Goal: Transaction & Acquisition: Purchase product/service

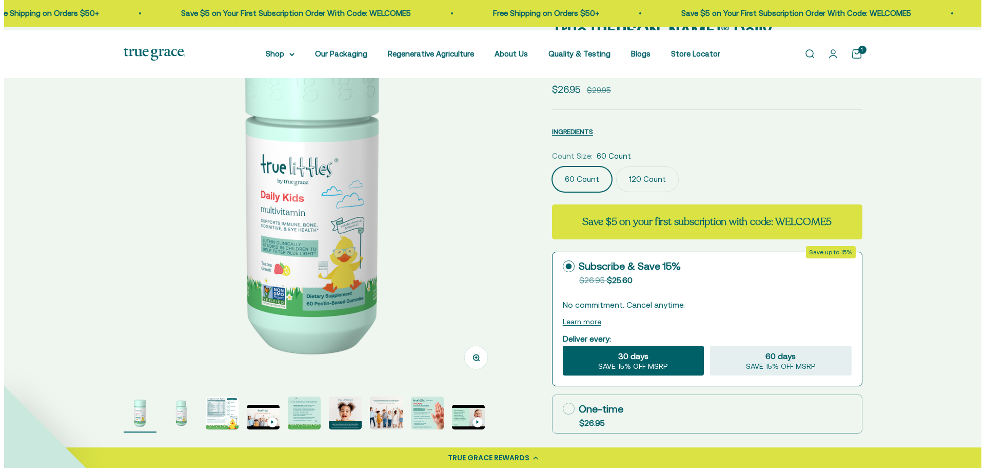
scroll to position [103, 0]
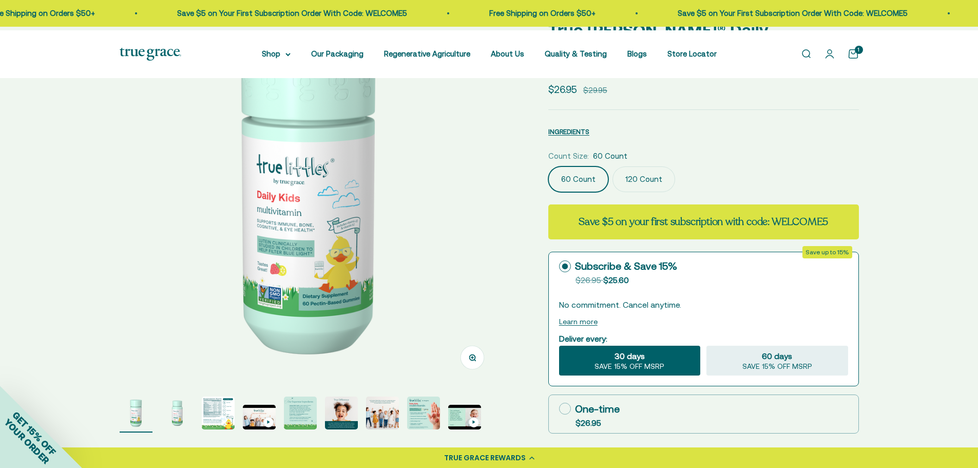
drag, startPoint x: 851, startPoint y: 60, endPoint x: 896, endPoint y: 143, distance: 94.1
click at [851, 60] on link "Open cart 1" at bounding box center [852, 53] width 11 height 11
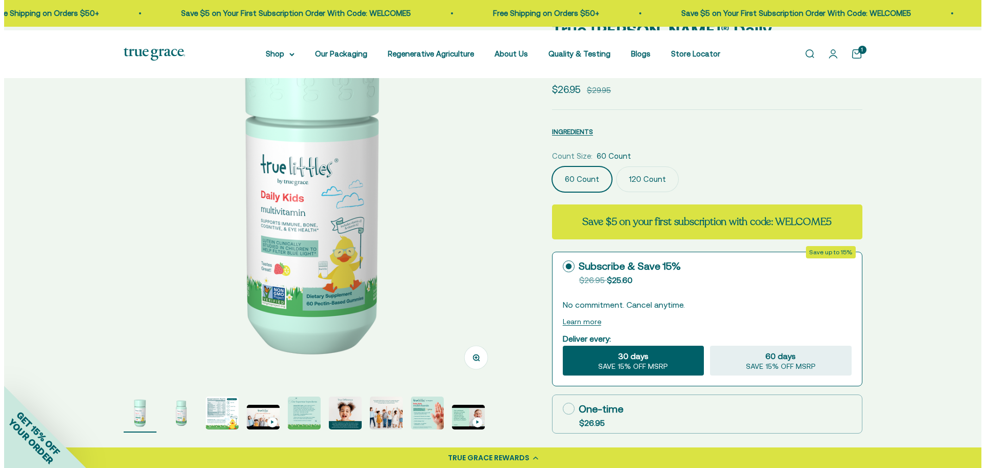
scroll to position [0, 0]
select select "3"
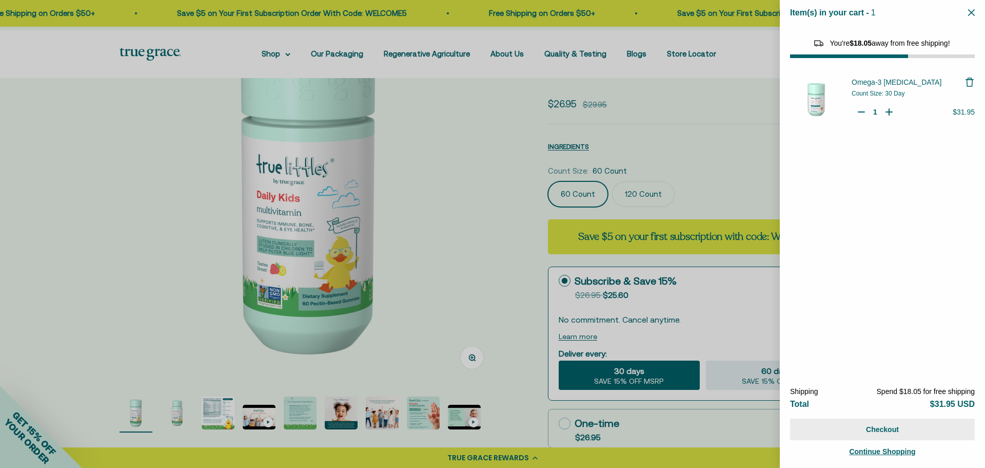
click at [884, 421] on button "Checkout" at bounding box center [882, 429] width 185 height 22
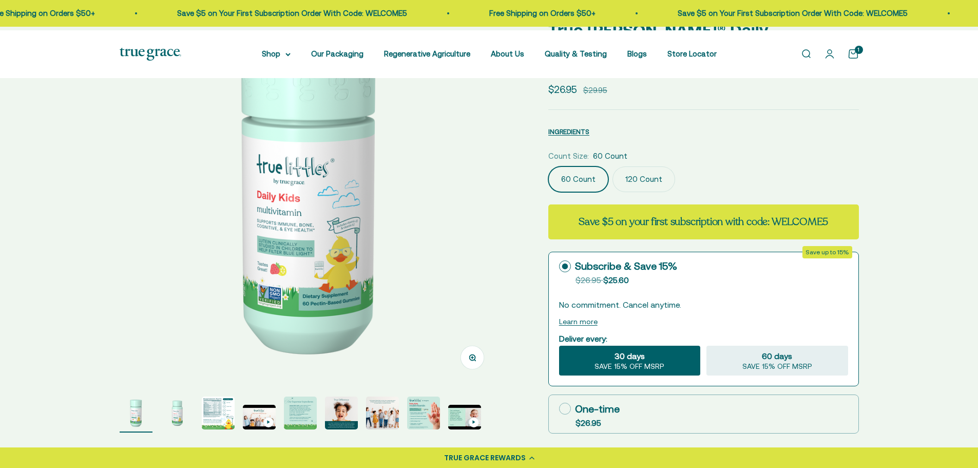
select select "3"
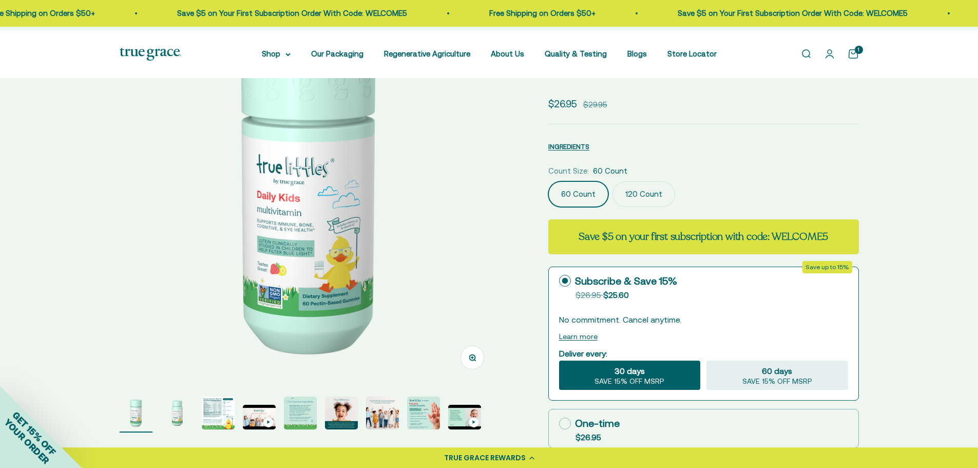
click at [657, 180] on fieldset "Count Size: 60 Count 60 Count 120 Count" at bounding box center [703, 186] width 311 height 42
click at [659, 197] on label "120 Count" at bounding box center [643, 194] width 63 height 26
click at [548, 181] on input "120 Count" at bounding box center [548, 181] width 1 height 1
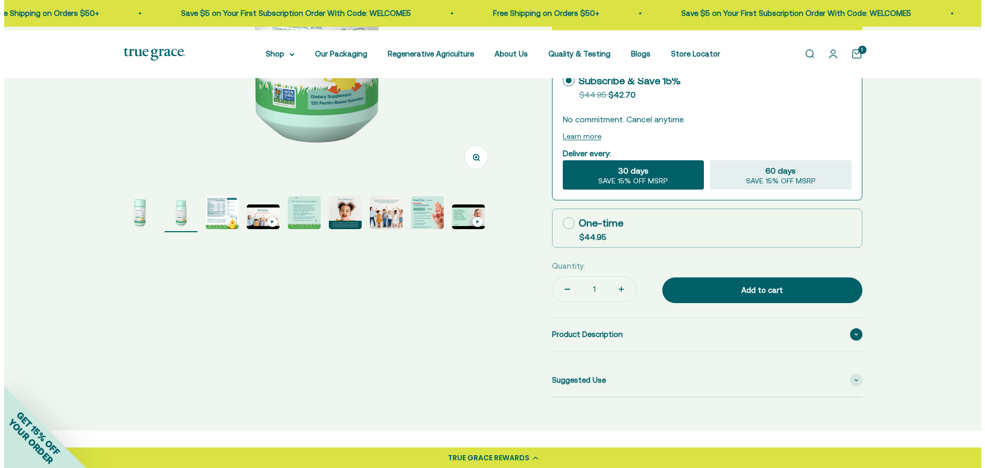
scroll to position [308, 0]
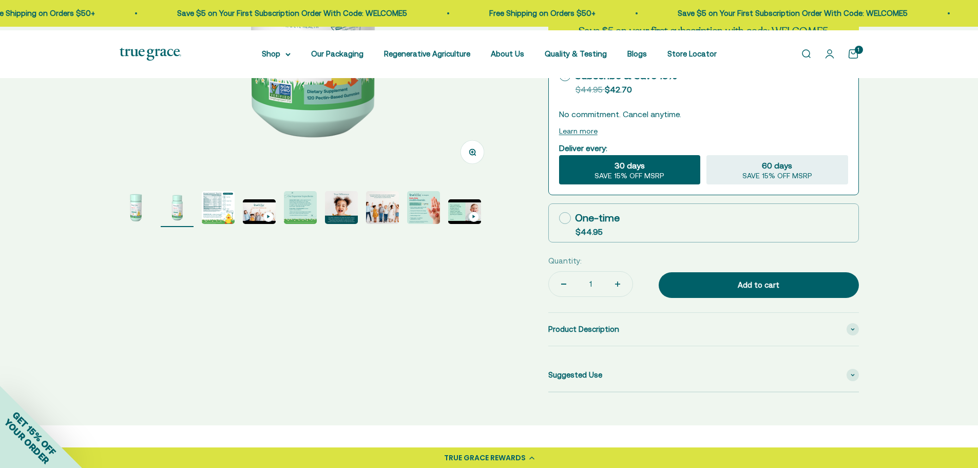
click at [571, 224] on icon at bounding box center [565, 218] width 12 height 12
click at [559, 218] on input "One-time $44.95" at bounding box center [558, 218] width 1 height 1
radio input "true"
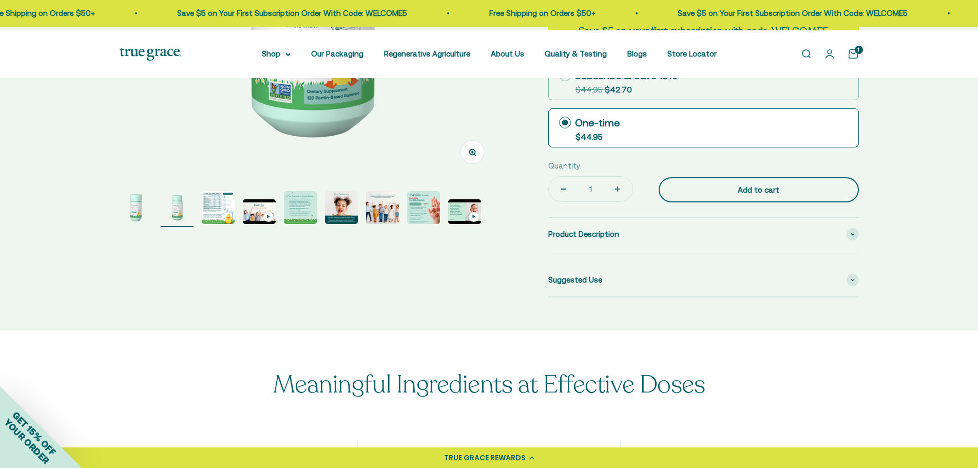
click at [761, 196] on div "Add to cart" at bounding box center [758, 190] width 159 height 12
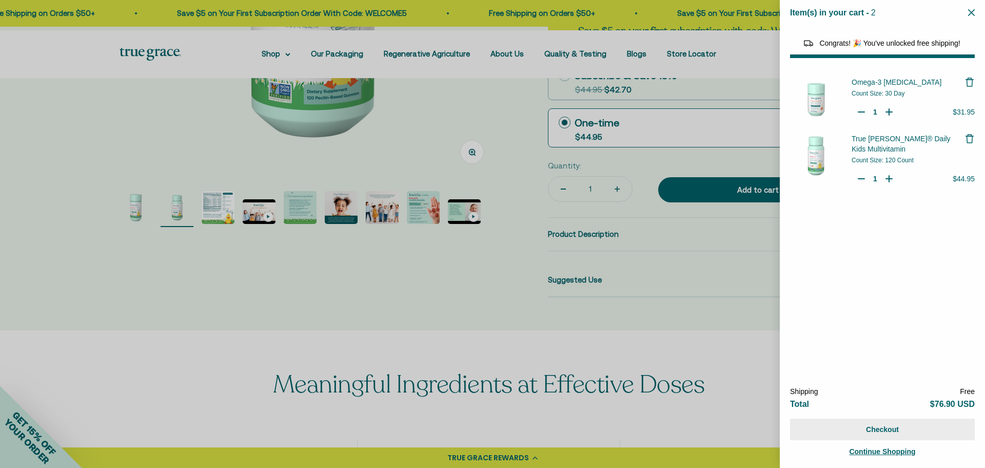
click at [874, 424] on button "Checkout" at bounding box center [882, 429] width 185 height 22
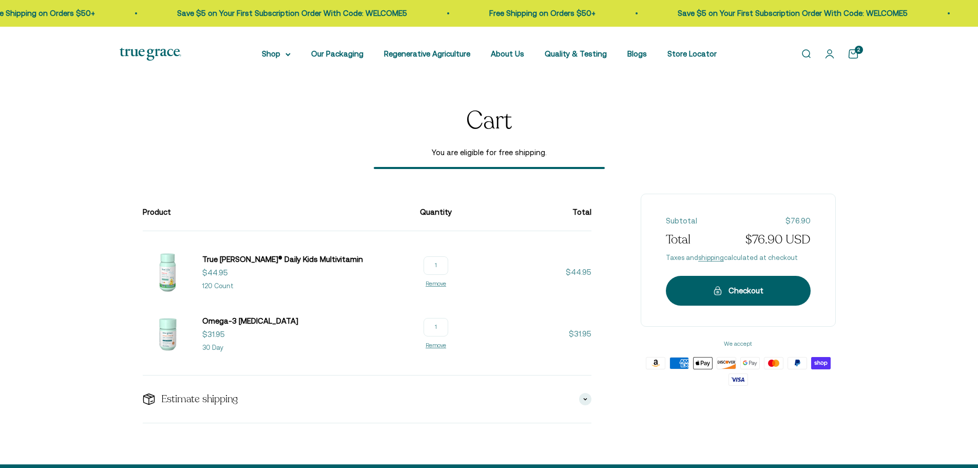
click at [728, 284] on div "Checkout" at bounding box center [738, 290] width 104 height 12
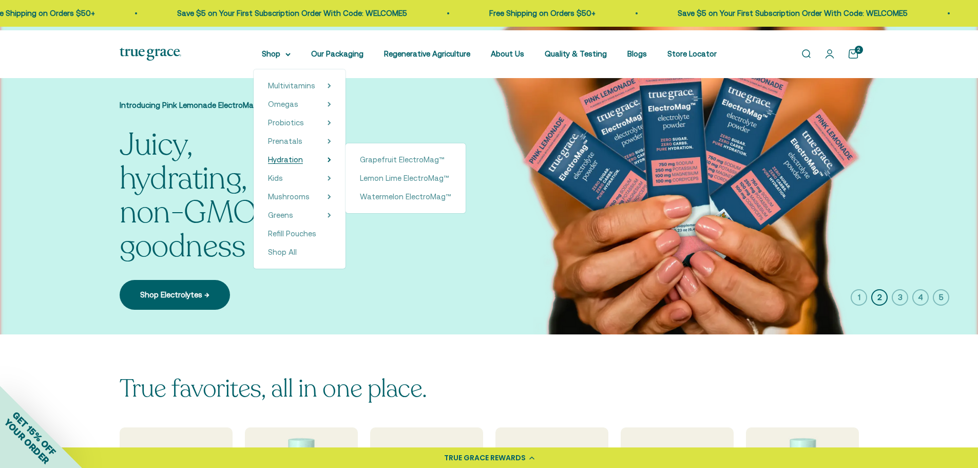
click at [281, 164] on span "Hydration" at bounding box center [285, 159] width 35 height 9
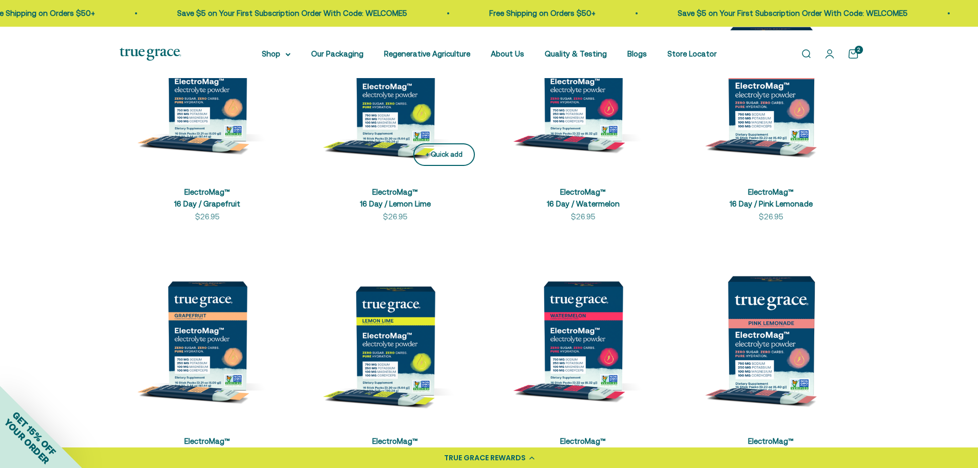
scroll to position [308, 0]
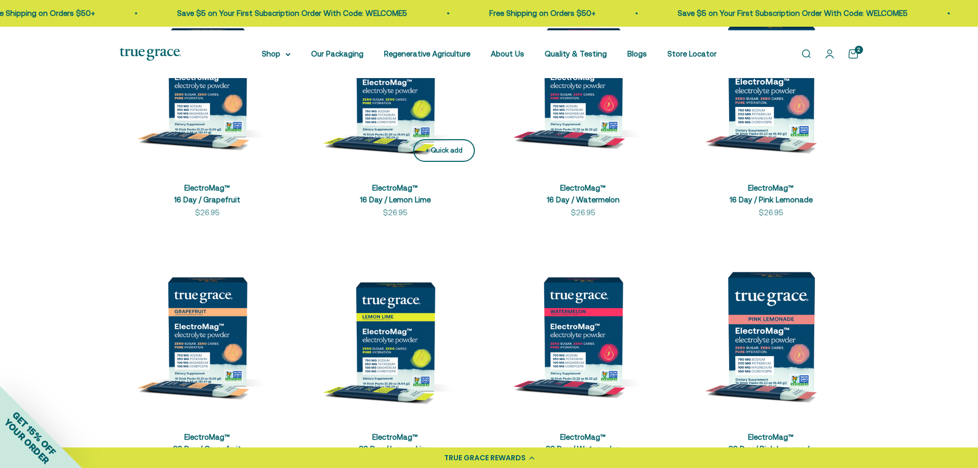
click at [434, 156] on div "+ Quick add" at bounding box center [443, 150] width 37 height 11
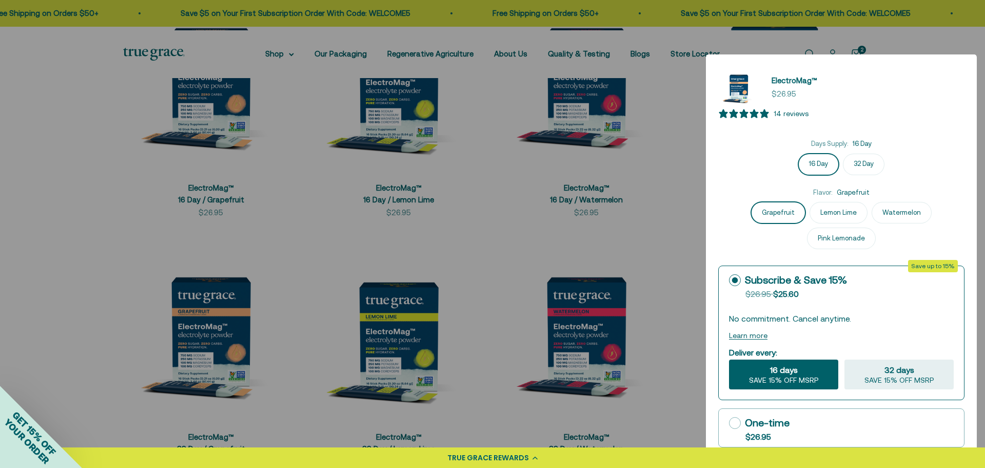
click at [736, 418] on icon at bounding box center [735, 423] width 12 height 12
click at [729, 422] on input "One-time $26.95" at bounding box center [729, 422] width 1 height 1
radio input "true"
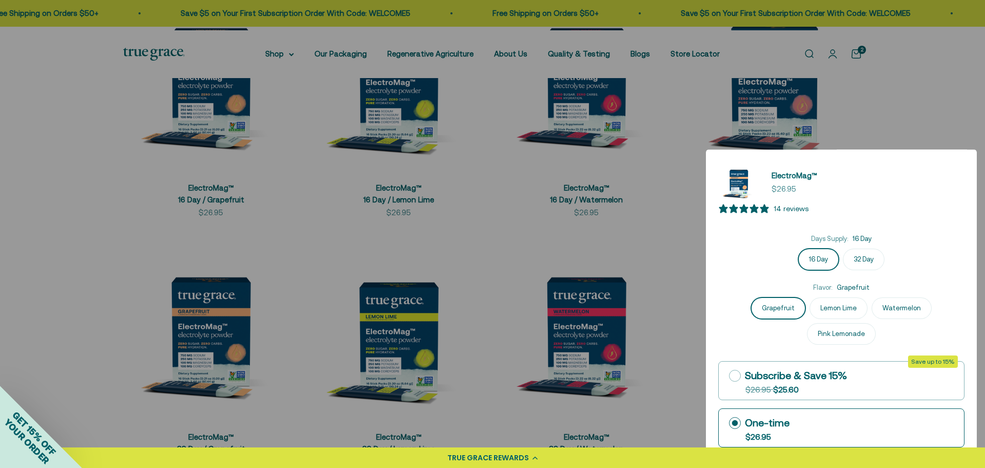
click at [561, 285] on div at bounding box center [492, 234] width 985 height 468
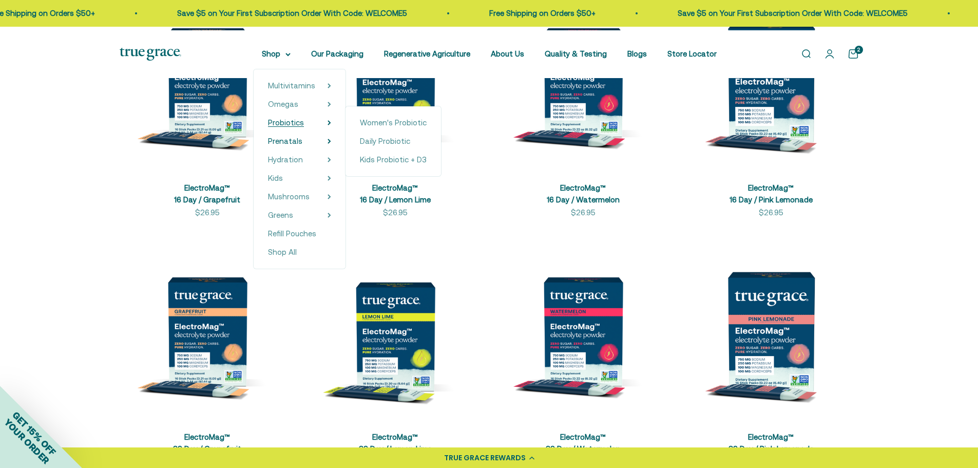
click at [268, 127] on span "Probiotics" at bounding box center [286, 122] width 36 height 9
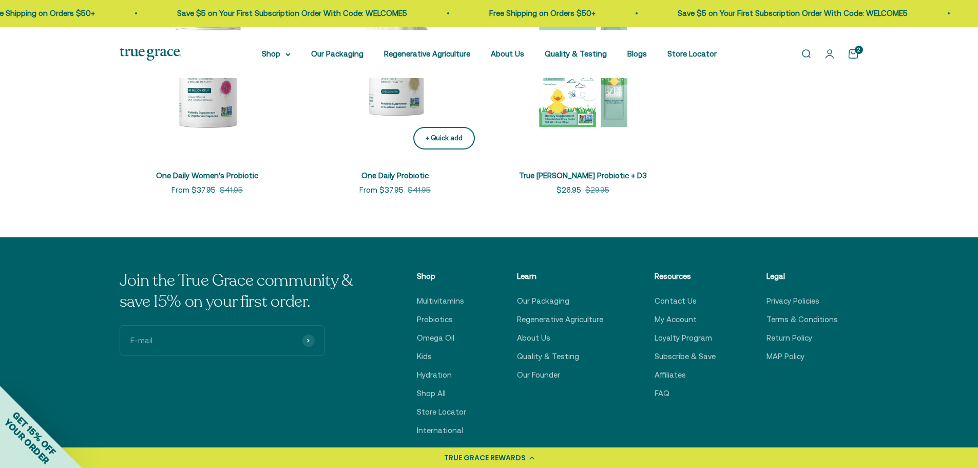
click at [425, 144] on div "+ Quick add" at bounding box center [443, 138] width 37 height 11
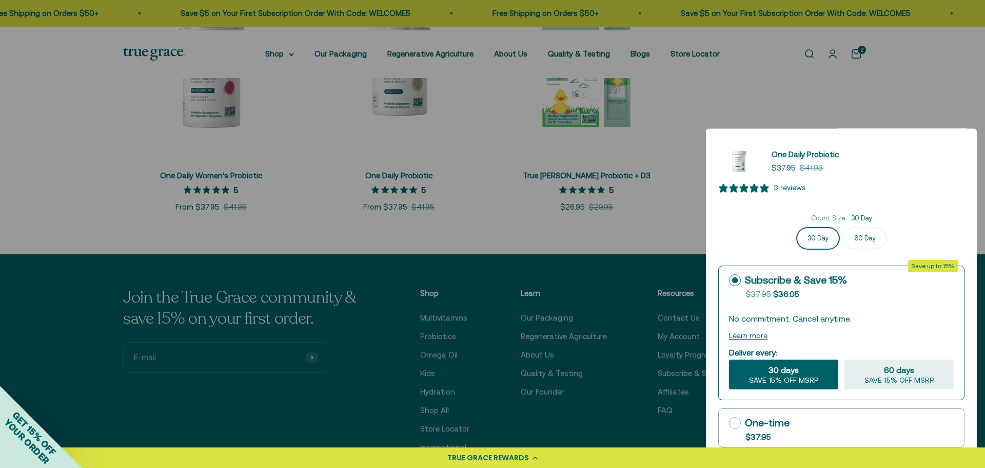
click at [777, 76] on div at bounding box center [492, 234] width 985 height 468
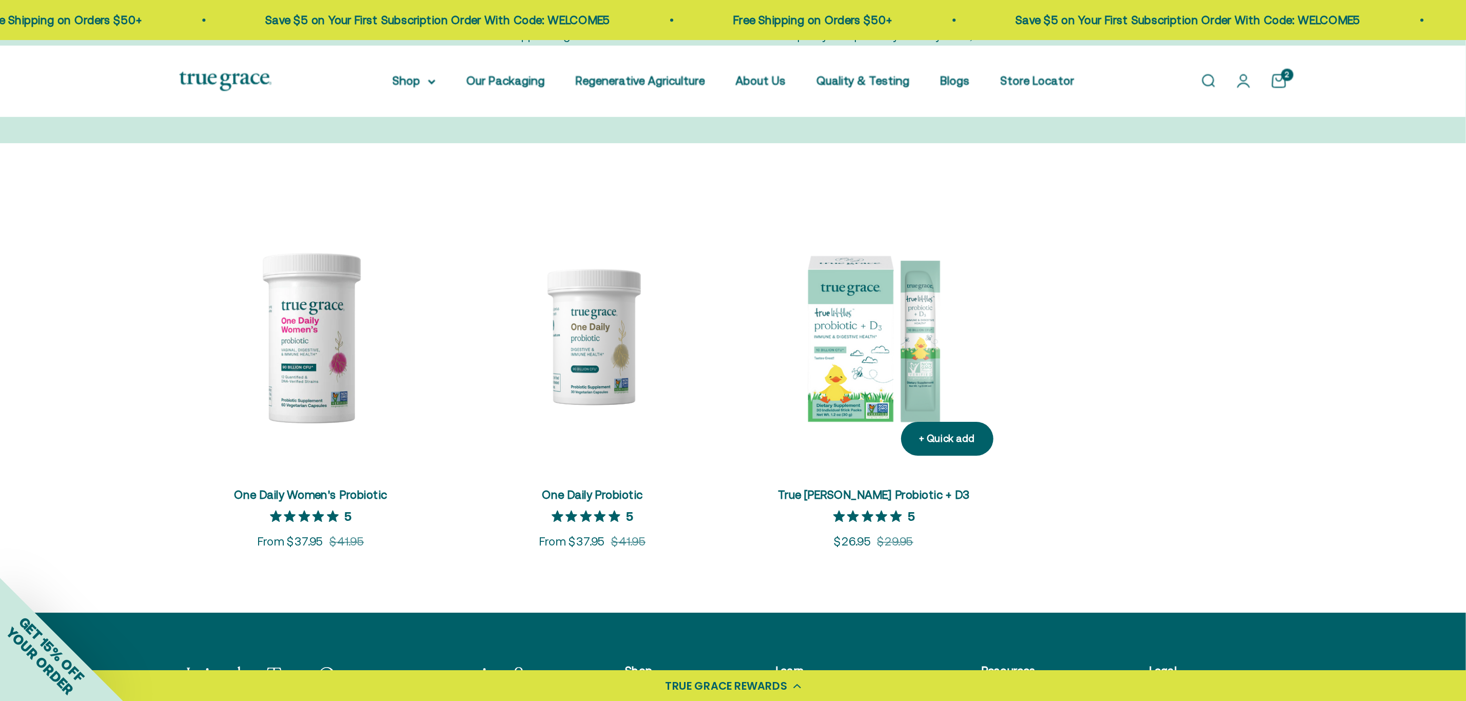
scroll to position [154, 0]
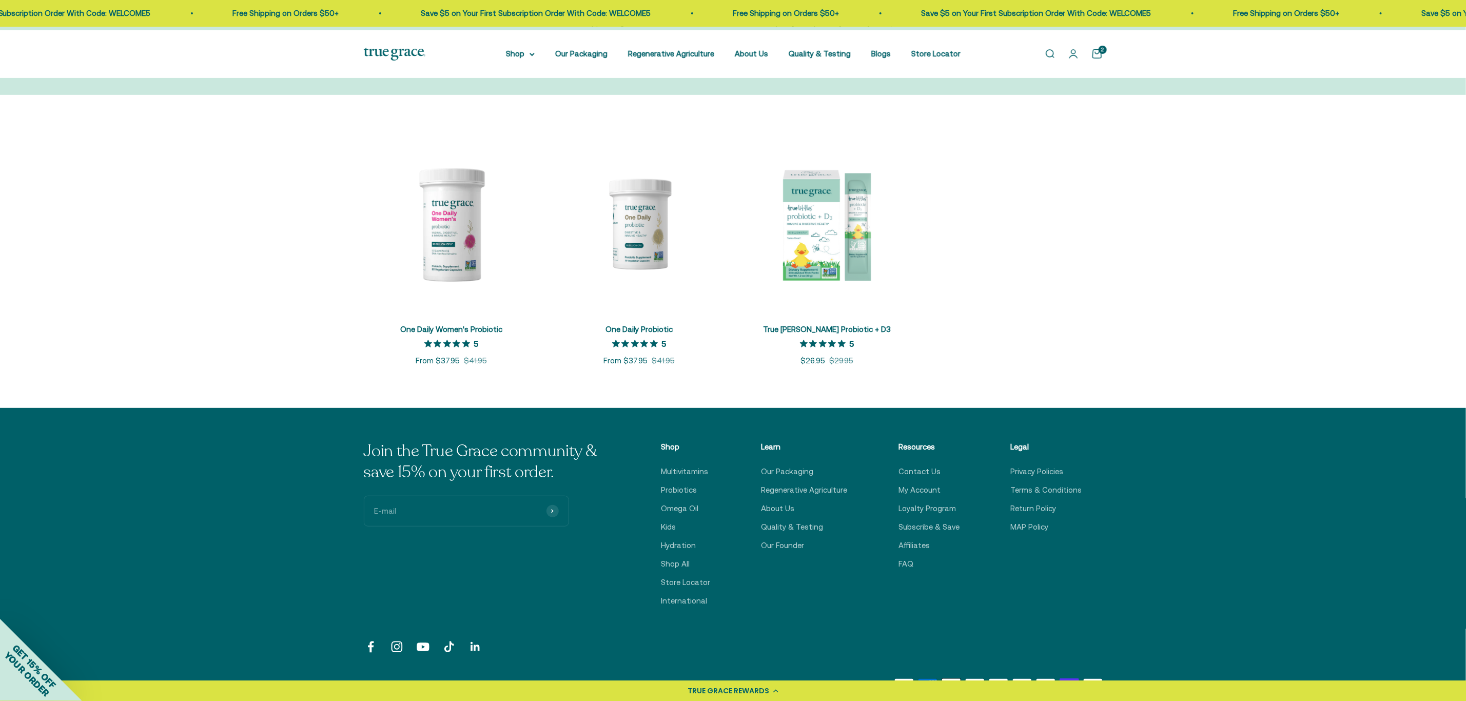
drag, startPoint x: 964, startPoint y: 2, endPoint x: 1164, endPoint y: 273, distance: 336.6
click at [977, 274] on scroll-carousel "+ Quick add One Daily Women's Probiotic 5 out of 5 star rating 5 Sale price Fro…" at bounding box center [733, 251] width 1455 height 231
click at [858, 298] on div "+ Quick add" at bounding box center [876, 292] width 37 height 11
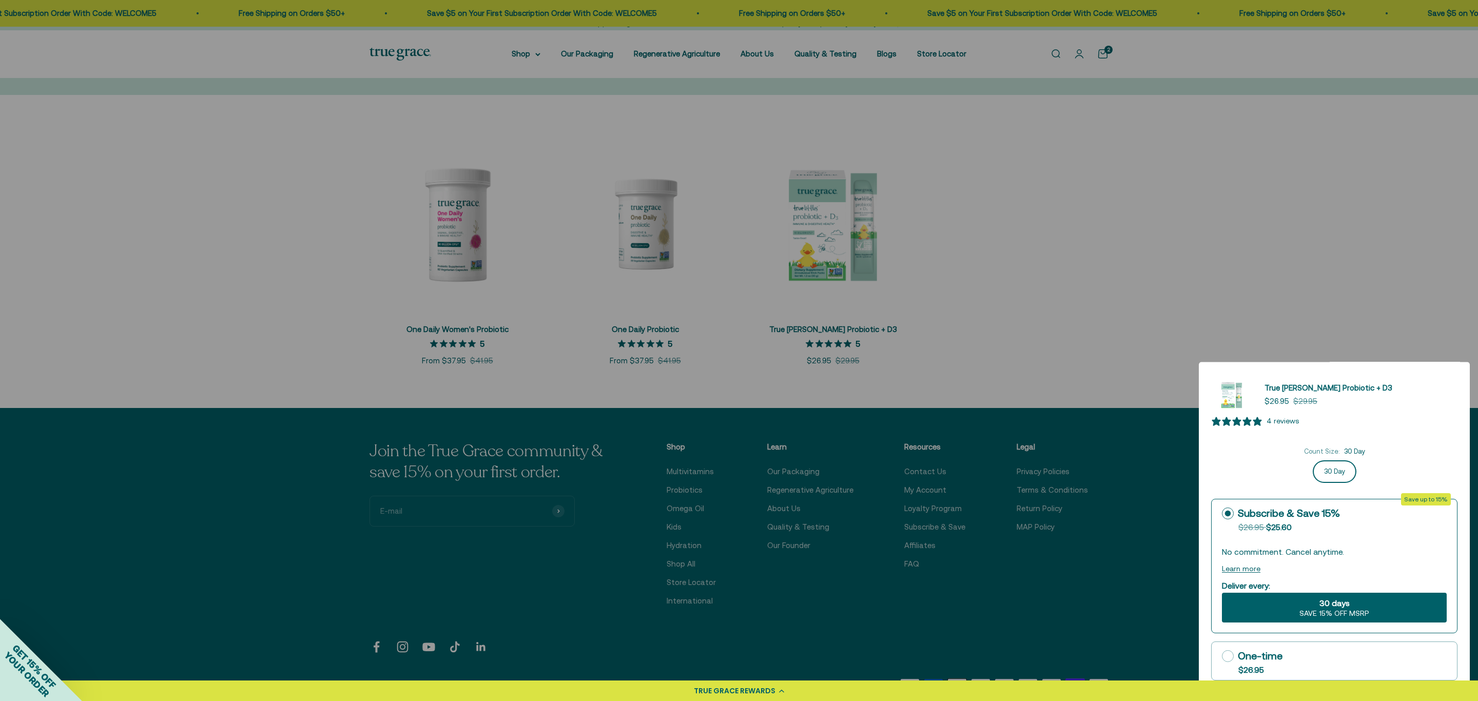
click at [977, 292] on div at bounding box center [739, 350] width 1478 height 701
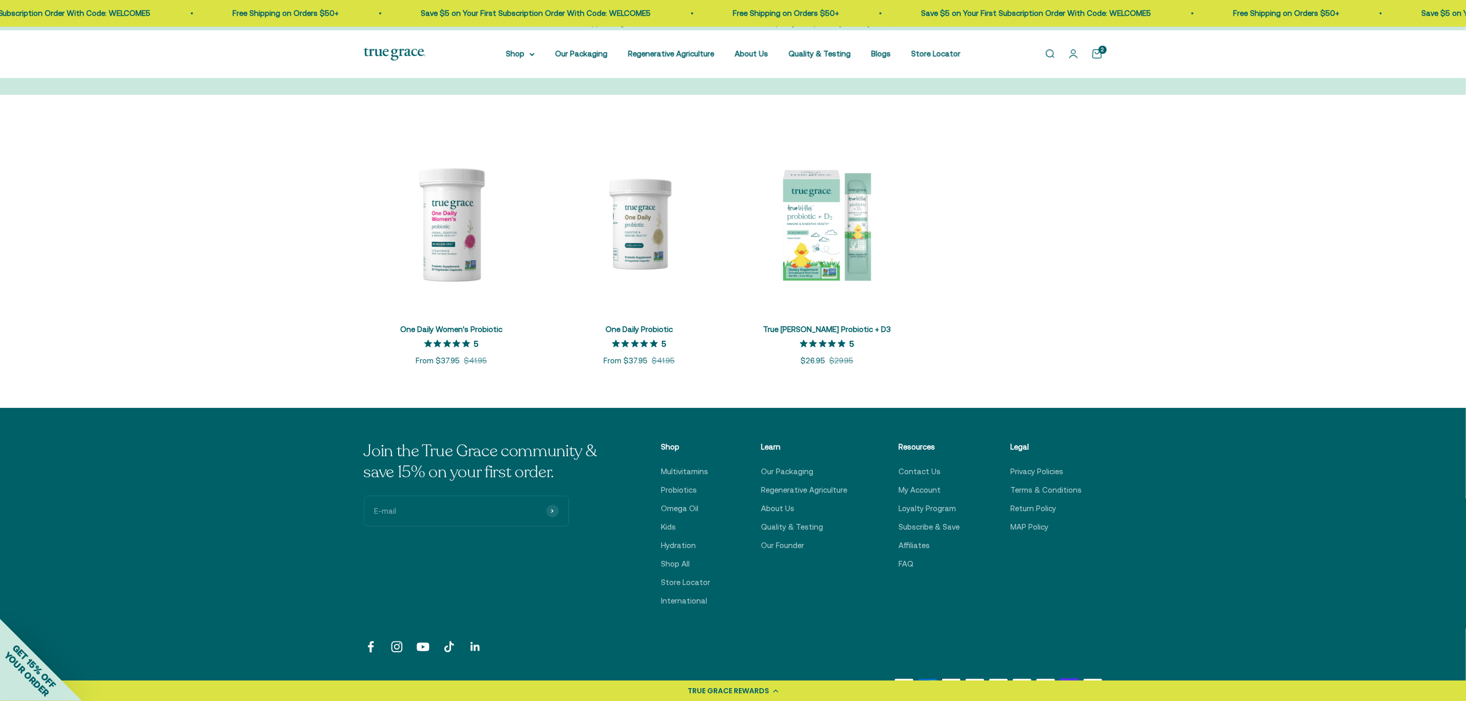
click at [131, 158] on div "+ Quick add One Daily Women's Probiotic 5 out of 5 star rating 5 Sale price Fro…" at bounding box center [733, 251] width 1466 height 313
